Goal: Task Accomplishment & Management: Manage account settings

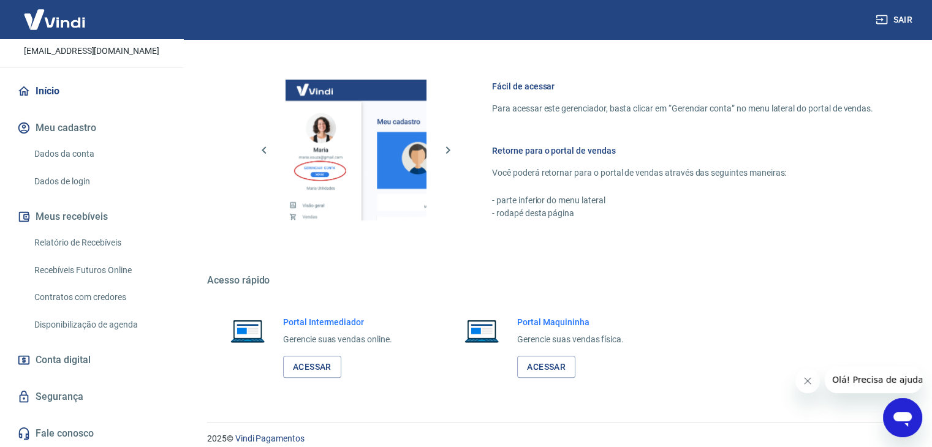
scroll to position [647, 0]
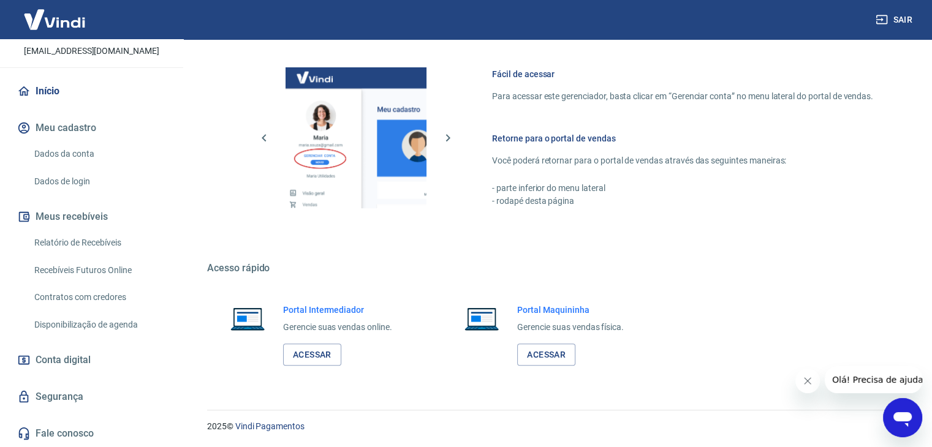
click at [99, 352] on link "Conta digital" at bounding box center [92, 360] width 154 height 27
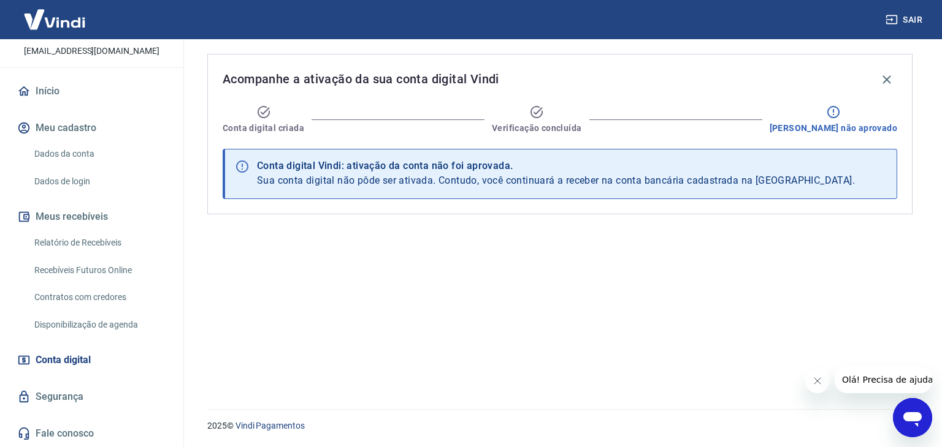
click at [840, 121] on div at bounding box center [833, 113] width 15 height 17
click at [840, 120] on div at bounding box center [833, 113] width 15 height 17
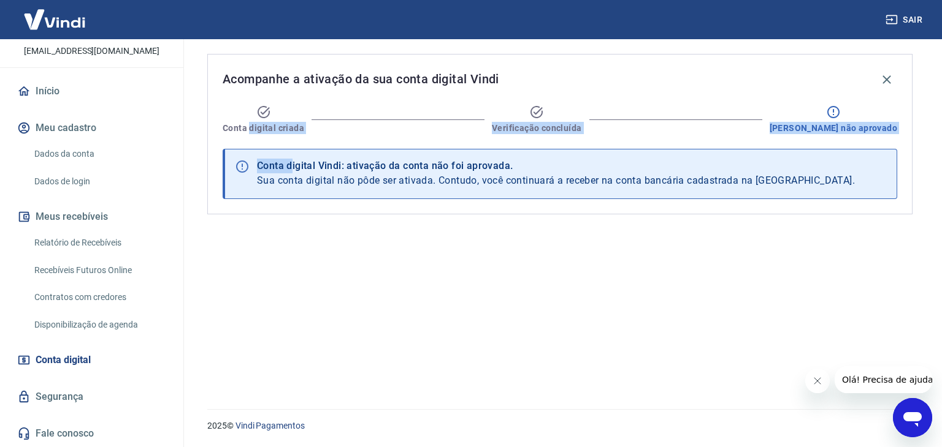
drag, startPoint x: 250, startPoint y: 121, endPoint x: 291, endPoint y: 144, distance: 46.7
click at [291, 144] on div "Acompanhe a ativação da sua conta digital Vindi Conta digital criada Verificaçã…" at bounding box center [559, 134] width 705 height 161
click at [68, 156] on link "Dados da conta" at bounding box center [98, 154] width 139 height 25
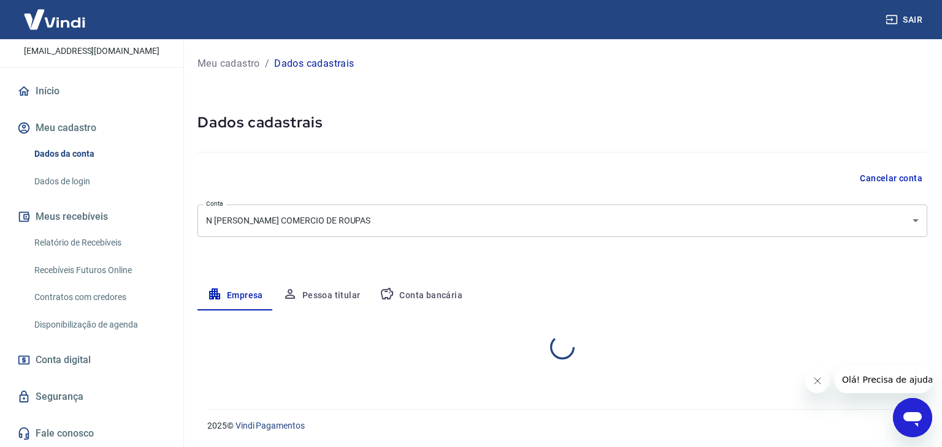
select select "MG"
select select "business"
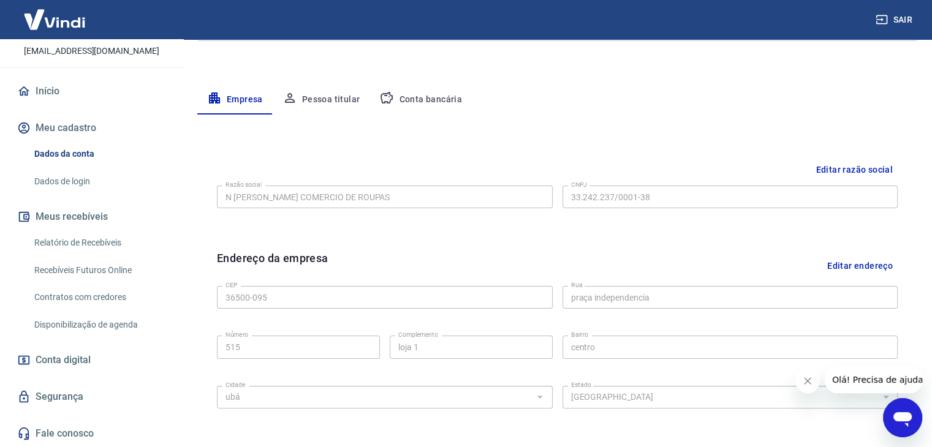
scroll to position [123, 0]
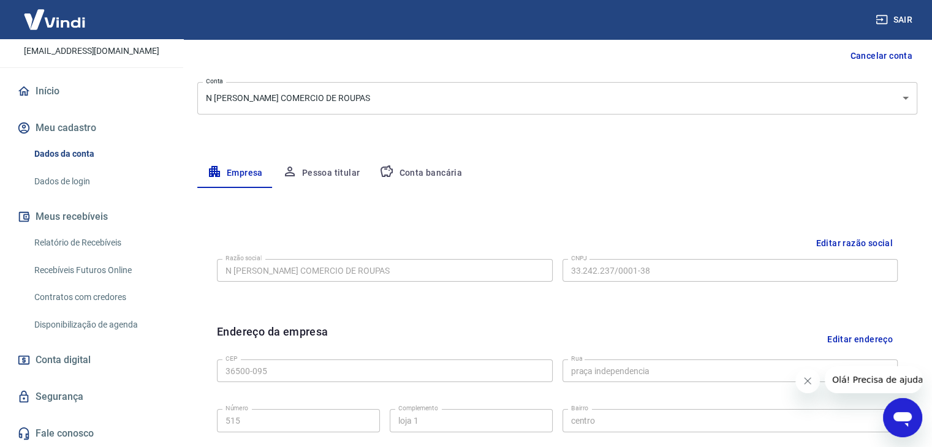
click at [450, 173] on button "Conta bancária" at bounding box center [421, 173] width 102 height 29
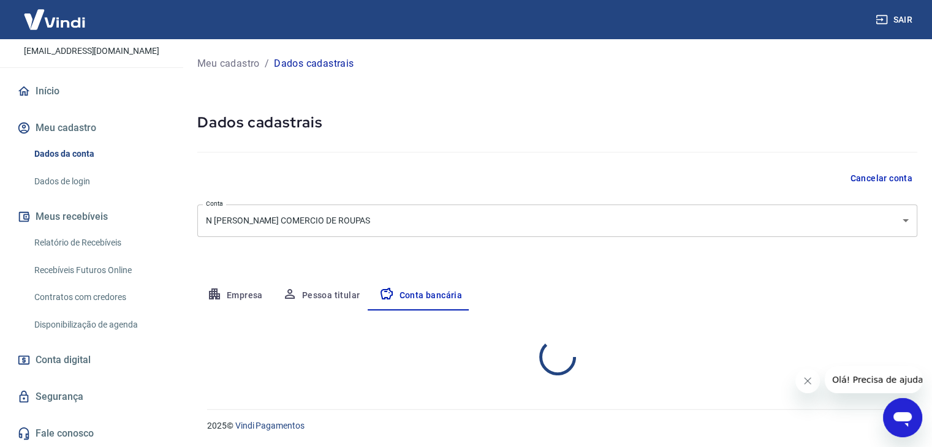
scroll to position [0, 0]
select select "1"
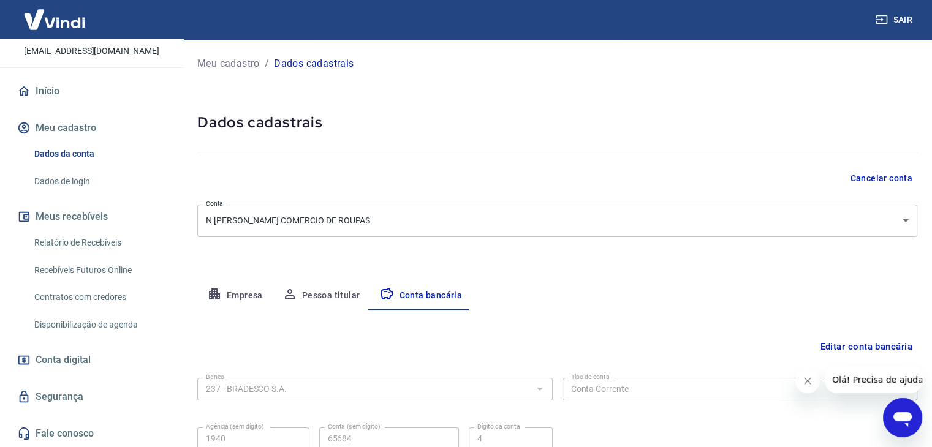
scroll to position [110, 0]
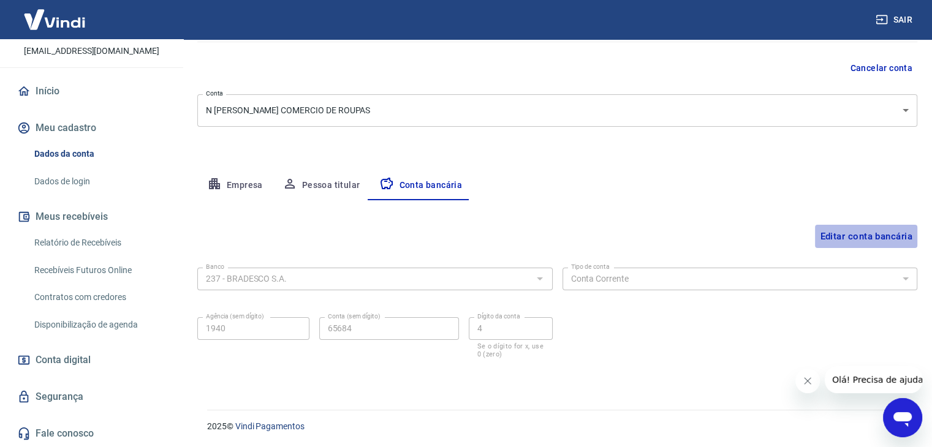
click at [827, 237] on button "Editar conta bancária" at bounding box center [866, 236] width 102 height 23
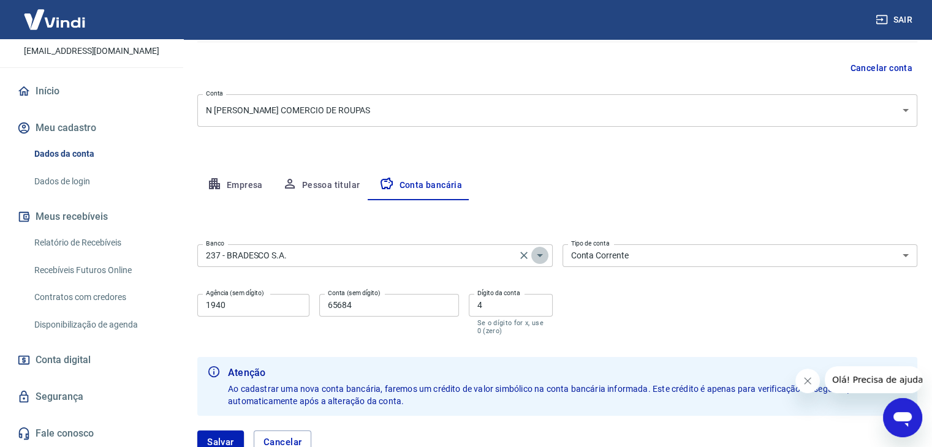
click at [537, 249] on icon "Abrir" at bounding box center [540, 255] width 15 height 15
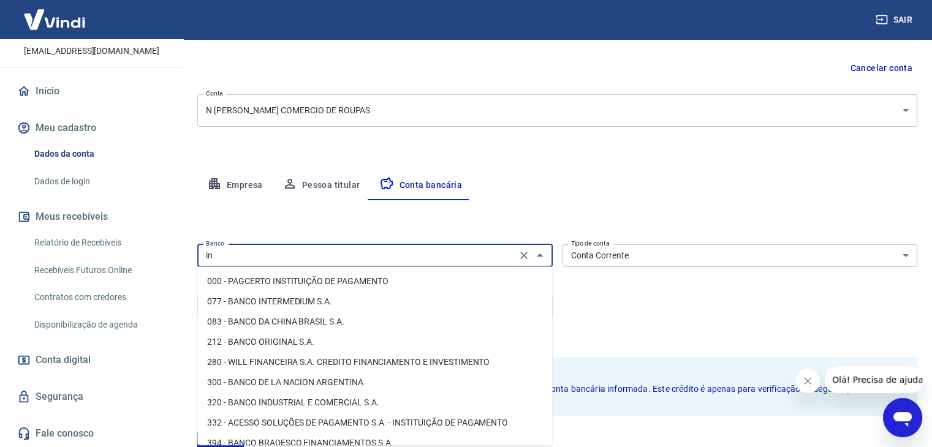
type input "i"
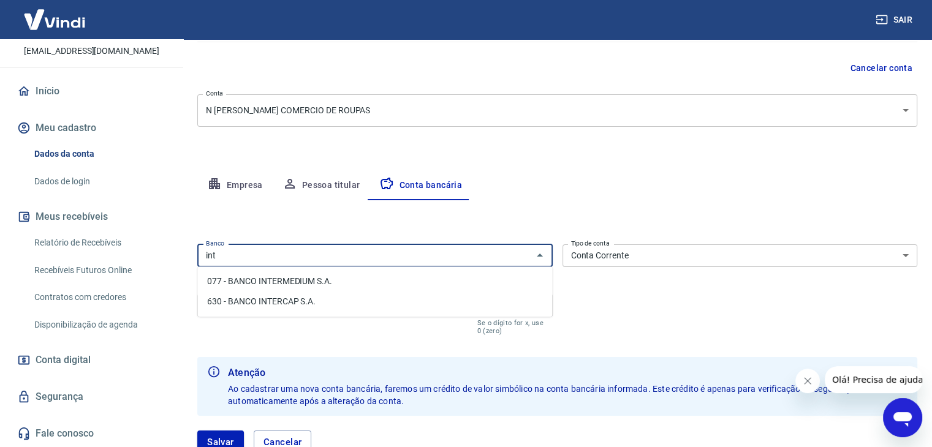
click at [378, 281] on li "077 - BANCO INTERMEDIUM S.A." at bounding box center [374, 282] width 355 height 20
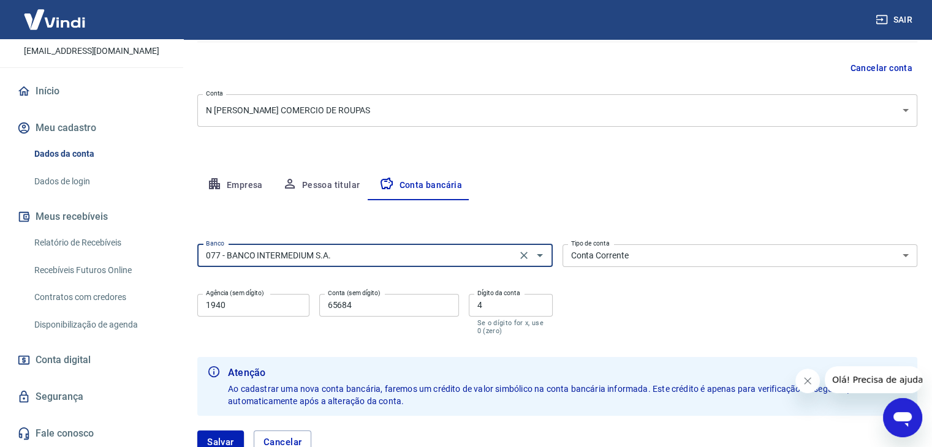
type input "077 - BANCO INTERMEDIUM S.A."
